Goal: Task Accomplishment & Management: Use online tool/utility

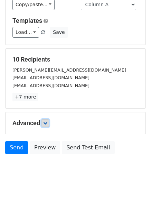
click at [44, 121] on link at bounding box center [45, 123] width 8 height 8
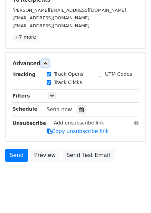
scroll to position [117, 0]
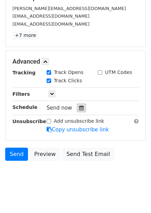
click at [79, 109] on icon at bounding box center [81, 107] width 4 height 5
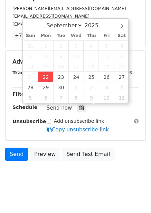
type input "2025-09-22 12:00"
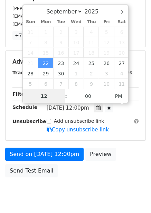
scroll to position [0, 0]
type input "4"
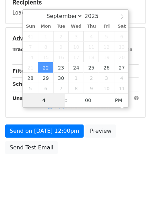
scroll to position [112, 0]
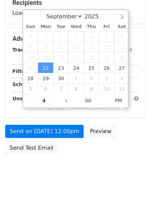
type input "2025-09-22 16:00"
click at [78, 162] on body "New Campaign Daily emails left: 50 Google Sheet: Untitled spreadsheet Variables…" at bounding box center [75, 39] width 151 height 293
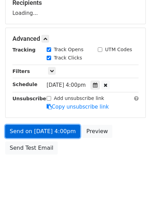
click at [58, 132] on link "Send on Sep 22 at 4:00pm" at bounding box center [42, 131] width 75 height 13
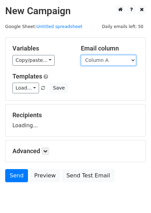
drag, startPoint x: 116, startPoint y: 56, endPoint x: 118, endPoint y: 69, distance: 13.2
click at [116, 56] on select "Column A Column B Column C Column D Column E" at bounding box center [108, 60] width 55 height 11
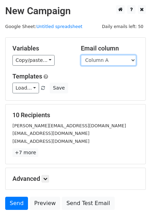
drag, startPoint x: 107, startPoint y: 60, endPoint x: 105, endPoint y: 64, distance: 4.8
click at [107, 60] on select "Column A Column B Column C Column D Column E" at bounding box center [108, 60] width 55 height 11
select select "Column B"
click at [81, 55] on select "Column A Column B Column C Column D Column E" at bounding box center [108, 60] width 55 height 11
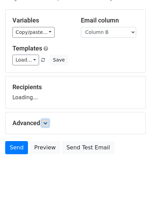
click at [46, 122] on icon at bounding box center [45, 123] width 4 height 4
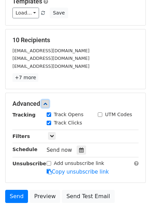
scroll to position [75, 0]
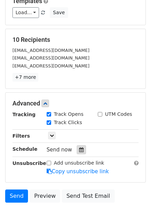
click at [79, 150] on icon at bounding box center [81, 149] width 4 height 5
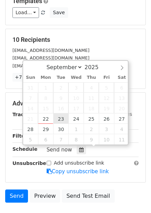
type input "2025-09-23 12:00"
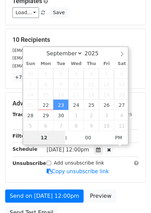
type input "5"
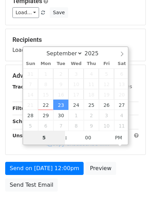
scroll to position [112, 0]
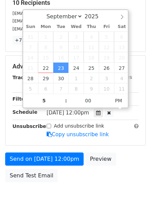
type input "2025-09-23 17:00"
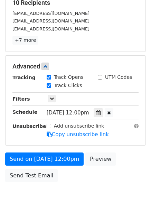
click at [74, 170] on div "Send on Sep 23 at 12:00pm Preview Send Test Email" at bounding box center [75, 168] width 151 height 33
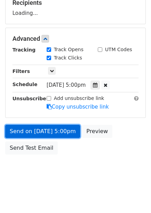
click at [64, 134] on link "Send on Sep 23 at 5:00pm" at bounding box center [42, 131] width 75 height 13
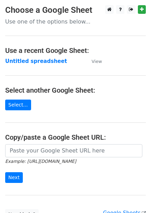
click at [36, 62] on strong "Untitled spreadsheet" at bounding box center [36, 61] width 62 height 6
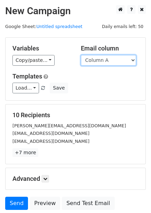
click at [115, 58] on select "Column A Column B Column C Column D Column E" at bounding box center [108, 60] width 55 height 11
select select "Column C"
click at [81, 55] on select "Column A Column B Column C Column D Column E" at bounding box center [108, 60] width 55 height 11
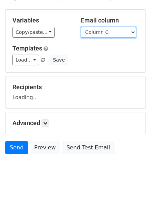
scroll to position [28, 0]
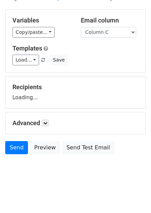
click at [51, 123] on h5 "Advanced" at bounding box center [75, 123] width 126 height 8
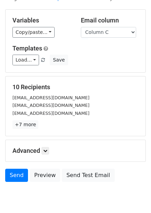
click at [49, 123] on p "+7 more" at bounding box center [75, 124] width 126 height 9
click at [45, 152] on icon at bounding box center [45, 151] width 4 height 4
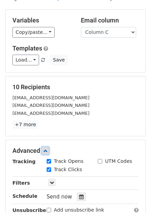
scroll to position [114, 0]
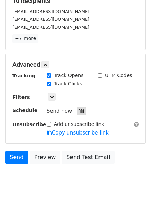
click at [78, 114] on div at bounding box center [81, 110] width 9 height 9
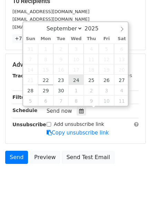
type input "2025-09-24 12:00"
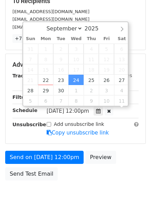
scroll to position [0, 0]
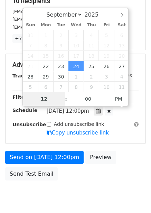
type input "6"
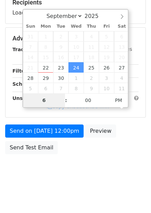
scroll to position [112, 0]
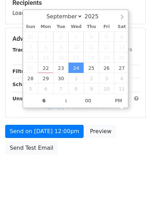
type input "2025-09-24 18:00"
drag, startPoint x: 79, startPoint y: 157, endPoint x: 79, endPoint y: 166, distance: 9.4
click at [79, 158] on body "New Campaign Daily emails left: 50 Google Sheet: Untitled spreadsheet Variables…" at bounding box center [75, 39] width 151 height 293
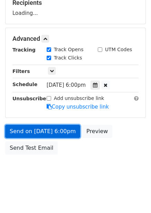
click at [66, 129] on link "Send on Sep 24 at 6:00pm" at bounding box center [42, 131] width 75 height 13
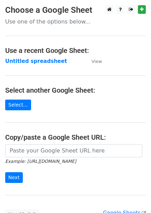
click at [38, 63] on strong "Untitled spreadsheet" at bounding box center [36, 61] width 62 height 6
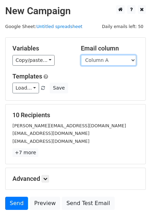
click at [106, 60] on select "Column A Column B Column C Column D Column E" at bounding box center [108, 60] width 55 height 11
select select "Column D"
click at [81, 55] on select "Column A Column B Column C Column D Column E" at bounding box center [108, 60] width 55 height 11
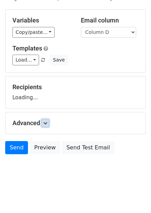
click at [47, 123] on icon at bounding box center [45, 123] width 4 height 4
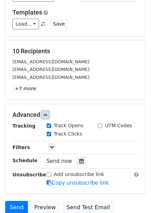
scroll to position [92, 0]
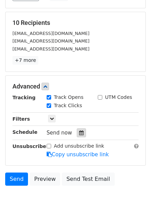
click at [79, 131] on icon at bounding box center [81, 132] width 4 height 5
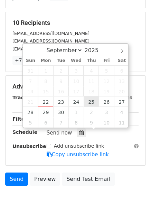
type input "2025-09-25 12:00"
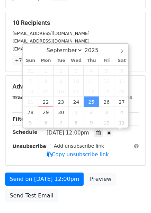
scroll to position [0, 0]
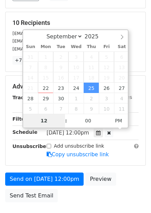
type input "7"
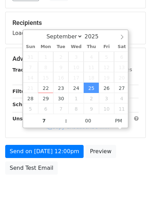
type input "2025-09-25 19:00"
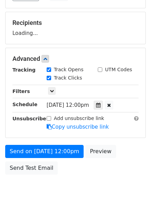
click at [97, 167] on div "Send on Sep 25 at 12:00pm Preview Send Test Email" at bounding box center [75, 161] width 151 height 33
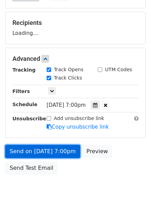
click at [63, 146] on link "Send on Sep 25 at 7:00pm" at bounding box center [42, 151] width 75 height 13
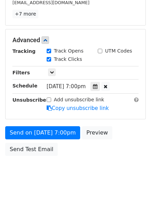
scroll to position [140, 0]
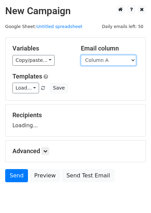
click at [99, 60] on select "Column A Column B Column C Column D Column E" at bounding box center [108, 60] width 55 height 11
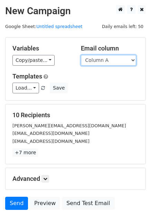
drag, startPoint x: 110, startPoint y: 58, endPoint x: 109, endPoint y: 65, distance: 6.3
click at [110, 58] on select "Column A Column B Column C Column D Column E" at bounding box center [108, 60] width 55 height 11
select select "Column E"
click at [81, 55] on select "Column A Column B Column C Column D Column E" at bounding box center [108, 60] width 55 height 11
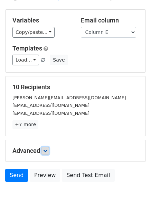
click at [45, 149] on icon at bounding box center [45, 151] width 4 height 4
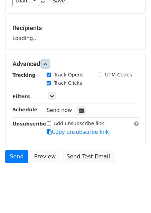
scroll to position [90, 0]
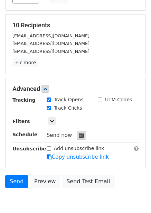
click at [80, 138] on div at bounding box center [81, 135] width 9 height 9
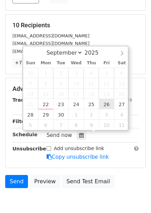
type input "[DATE] 12:00"
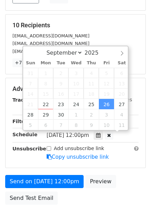
scroll to position [0, 0]
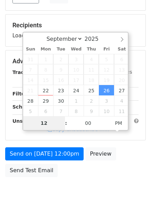
type input "8"
type input "[DATE] 20:00"
click at [99, 171] on div "Send on [DATE] 12:00pm Preview Send Test Email" at bounding box center [75, 163] width 151 height 33
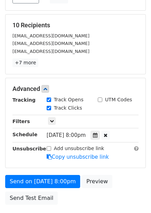
scroll to position [140, 0]
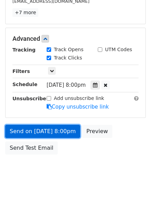
click at [71, 131] on link "Send on [DATE] 8:00pm" at bounding box center [42, 131] width 75 height 13
